Goal: Task Accomplishment & Management: Use online tool/utility

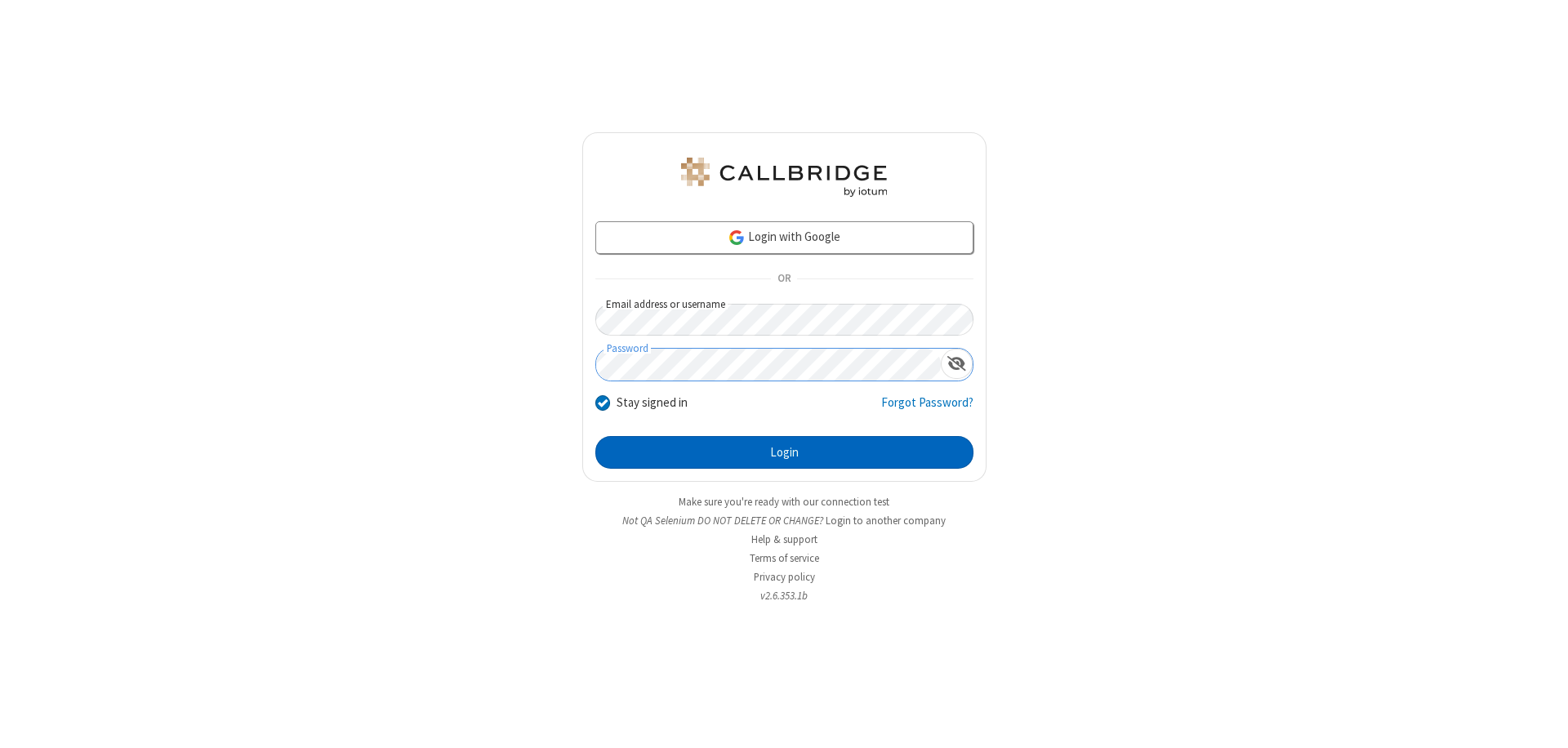
click at [784, 452] on button "Login" at bounding box center [784, 452] width 378 height 33
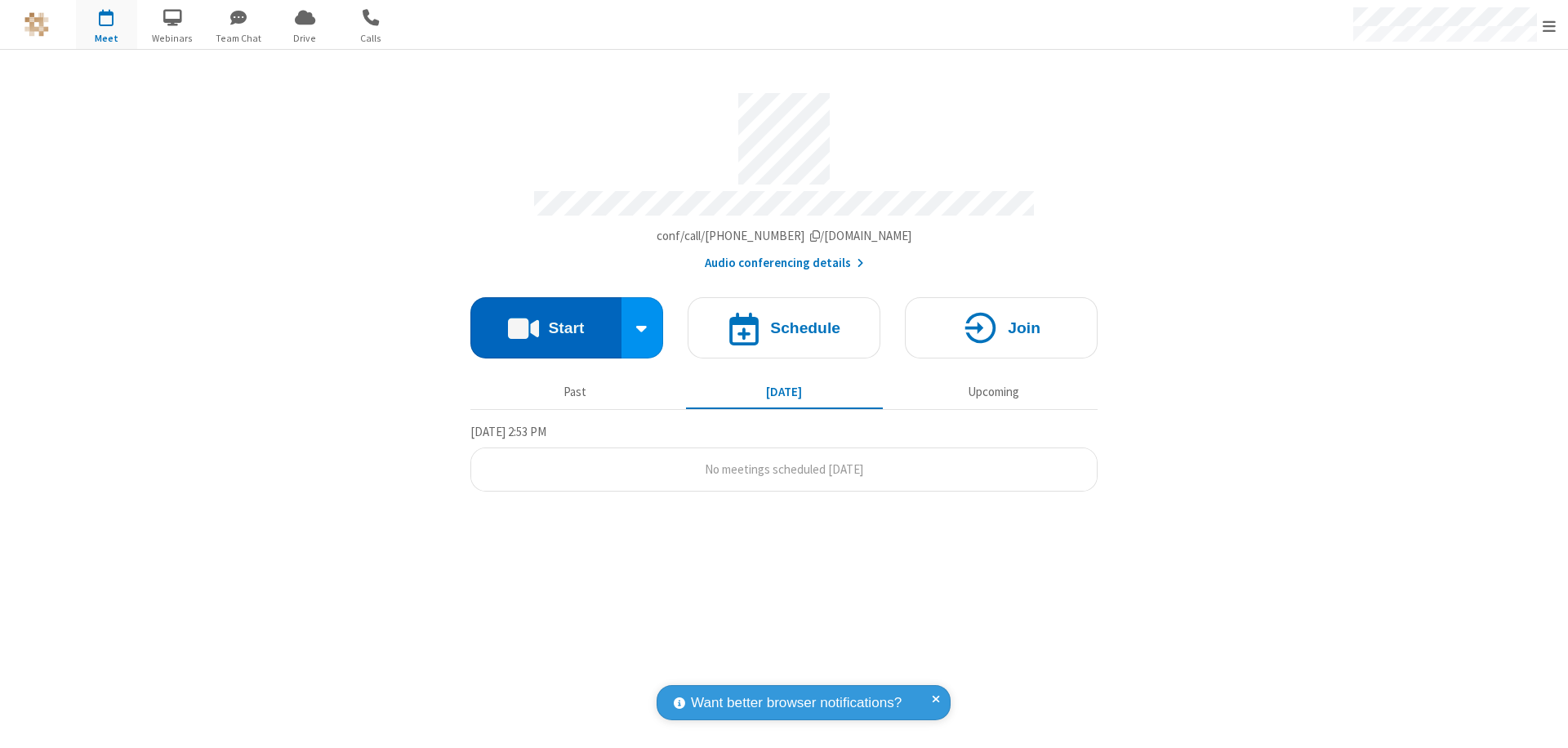
click at [546, 320] on button "Start" at bounding box center [545, 328] width 151 height 61
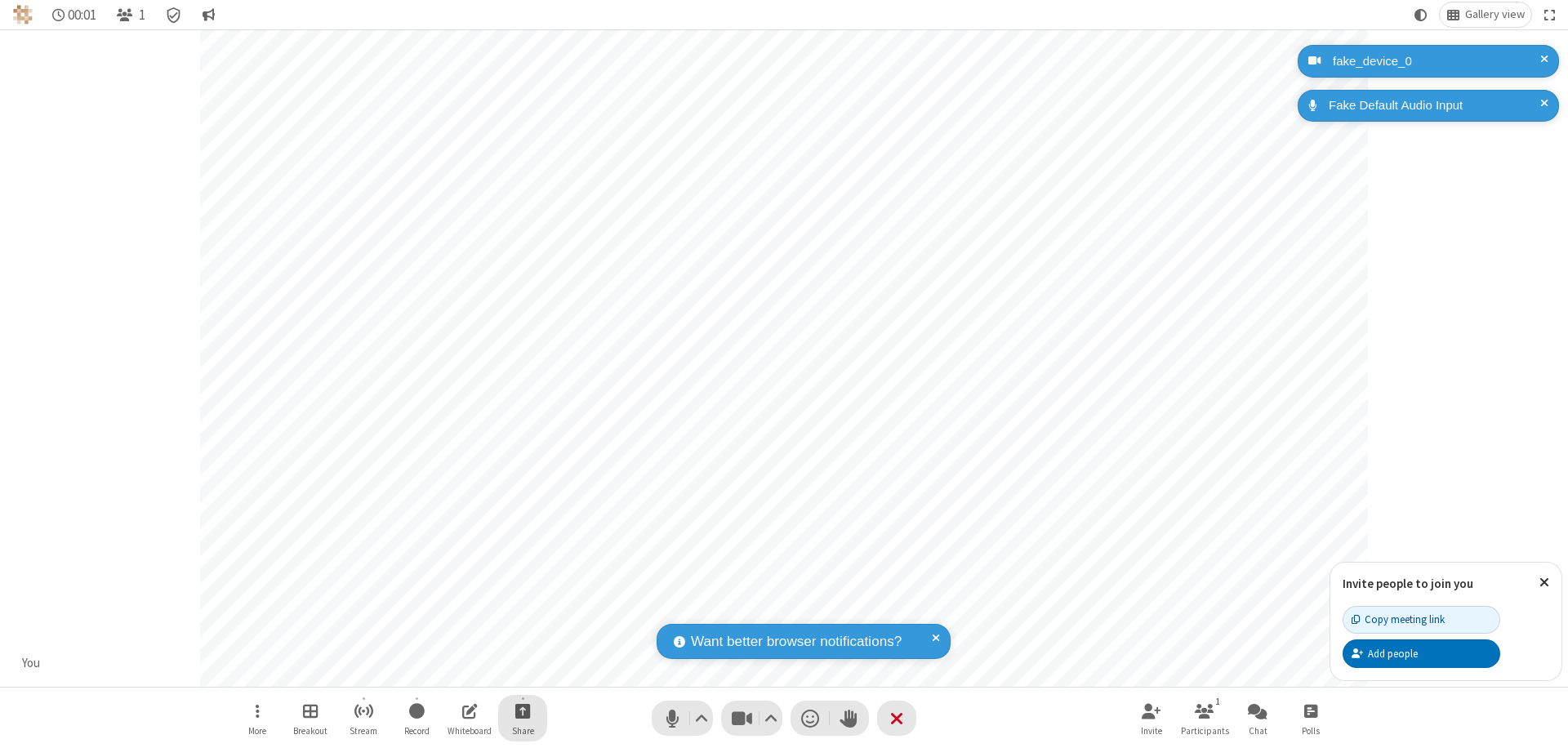
click at [522, 711] on span "Start sharing" at bounding box center [522, 711] width 16 height 21
click at [457, 643] on span "Present files & media" at bounding box center [457, 643] width 19 height 14
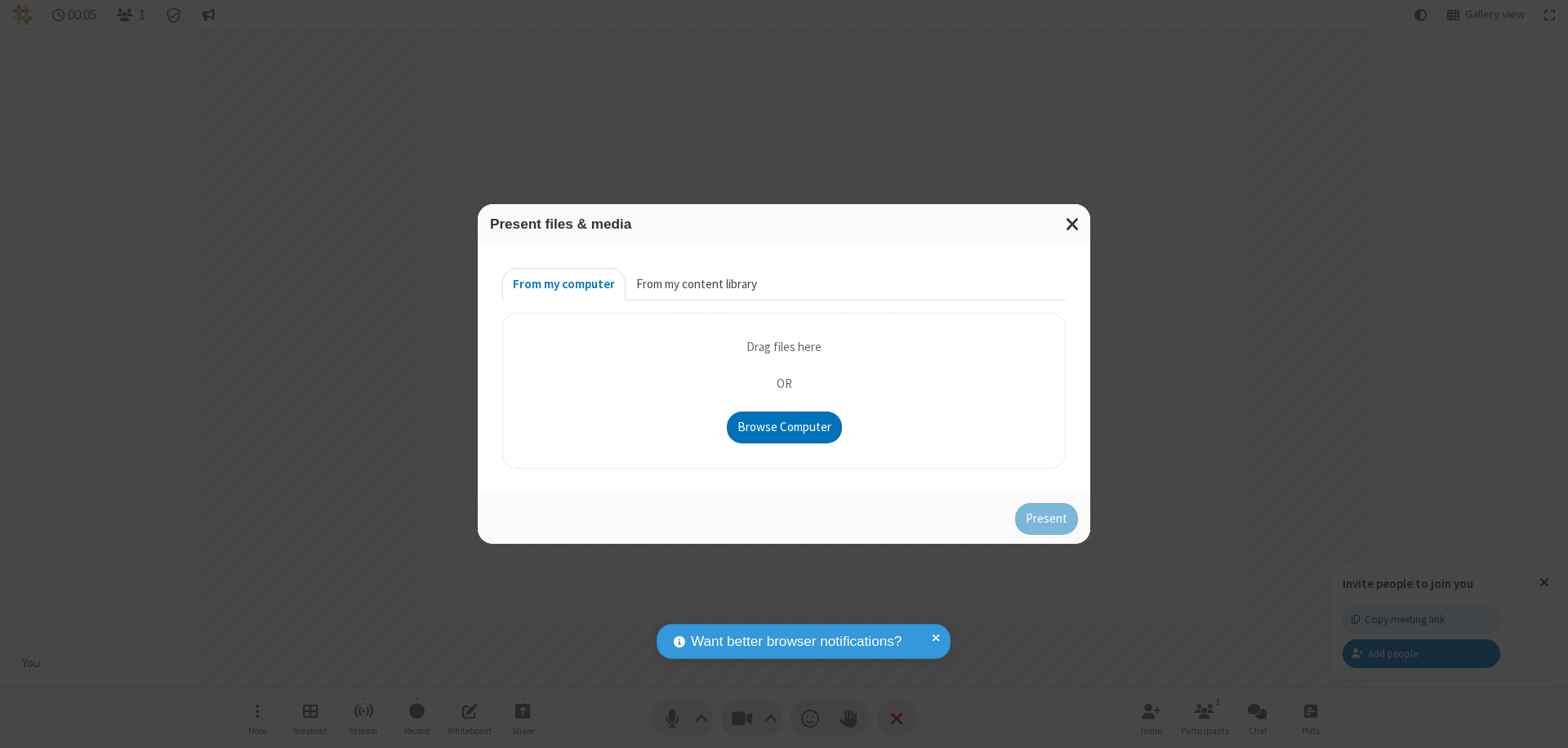
click at [695, 285] on button "From my content library" at bounding box center [696, 284] width 142 height 33
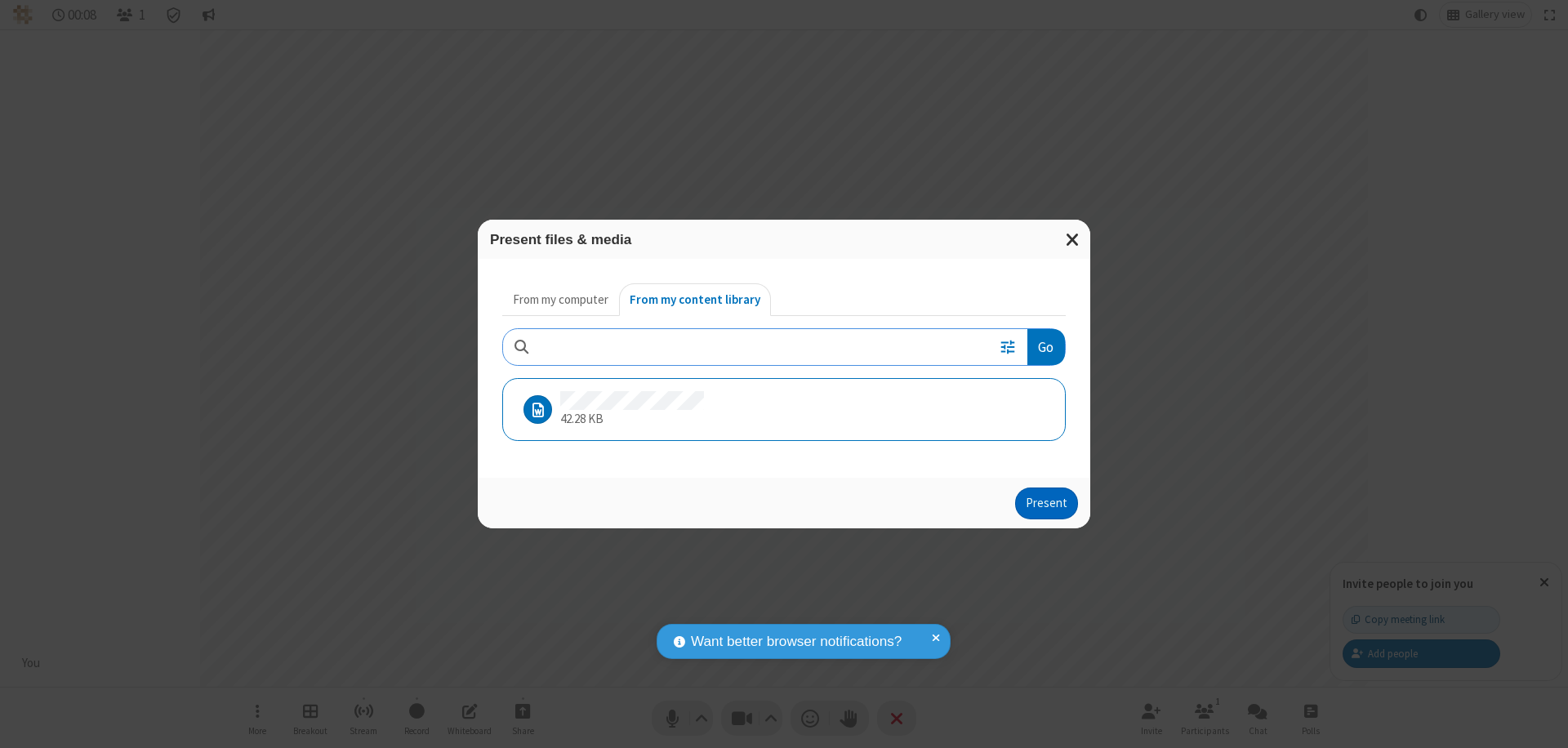
click at [1048, 503] on button "Present" at bounding box center [1046, 504] width 63 height 33
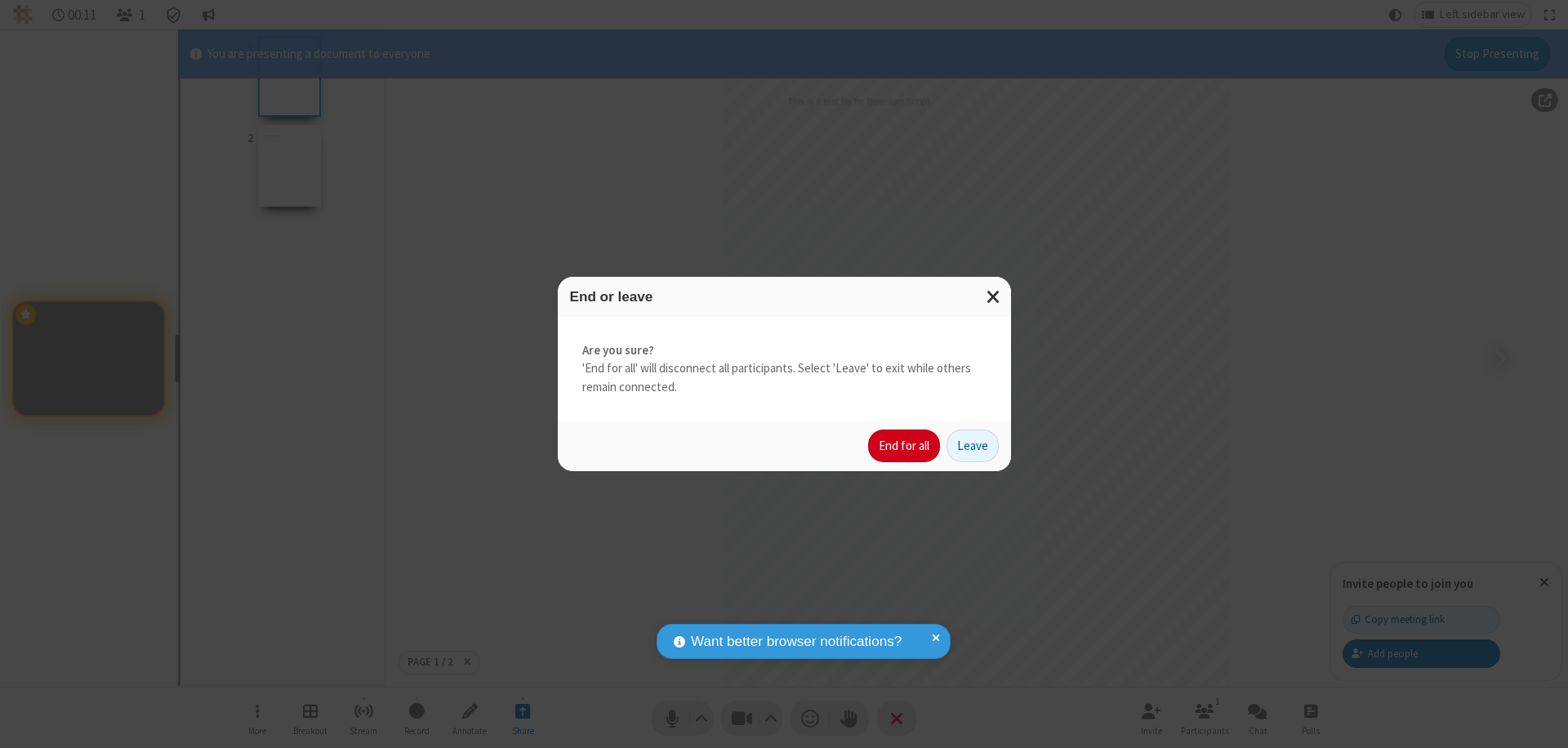
click at [905, 446] on button "End for all" at bounding box center [903, 446] width 72 height 33
